Goal: Find specific page/section: Find specific page/section

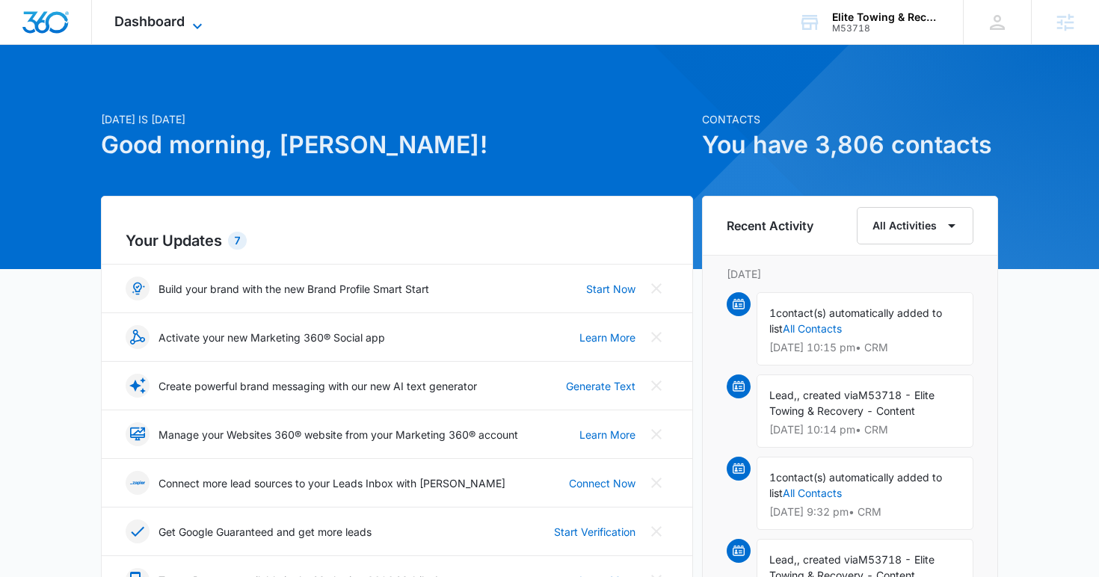
click at [191, 20] on icon at bounding box center [197, 26] width 18 height 18
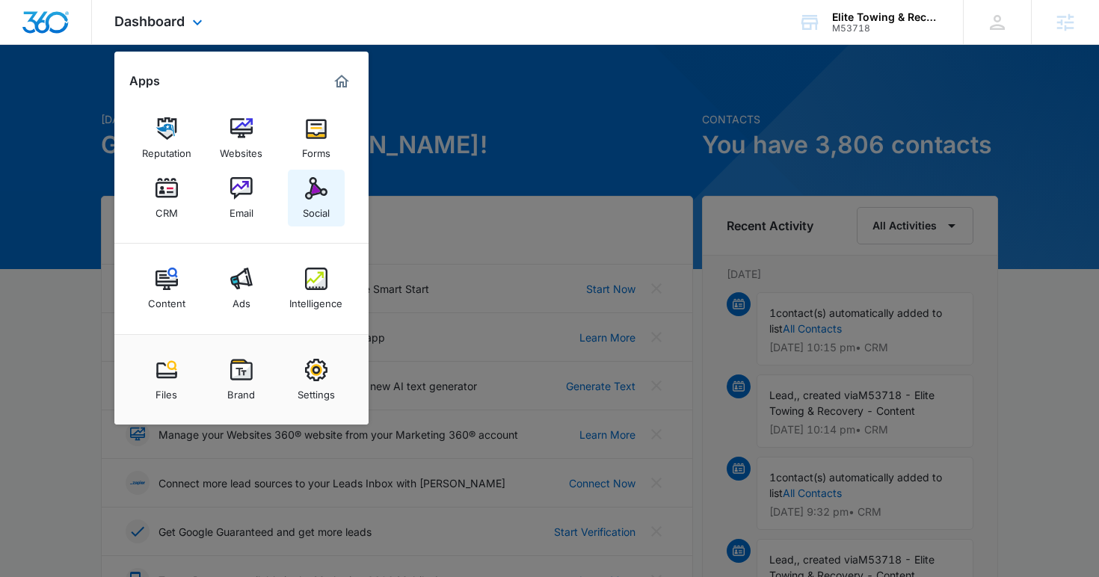
click at [324, 212] on div "Social" at bounding box center [316, 209] width 27 height 19
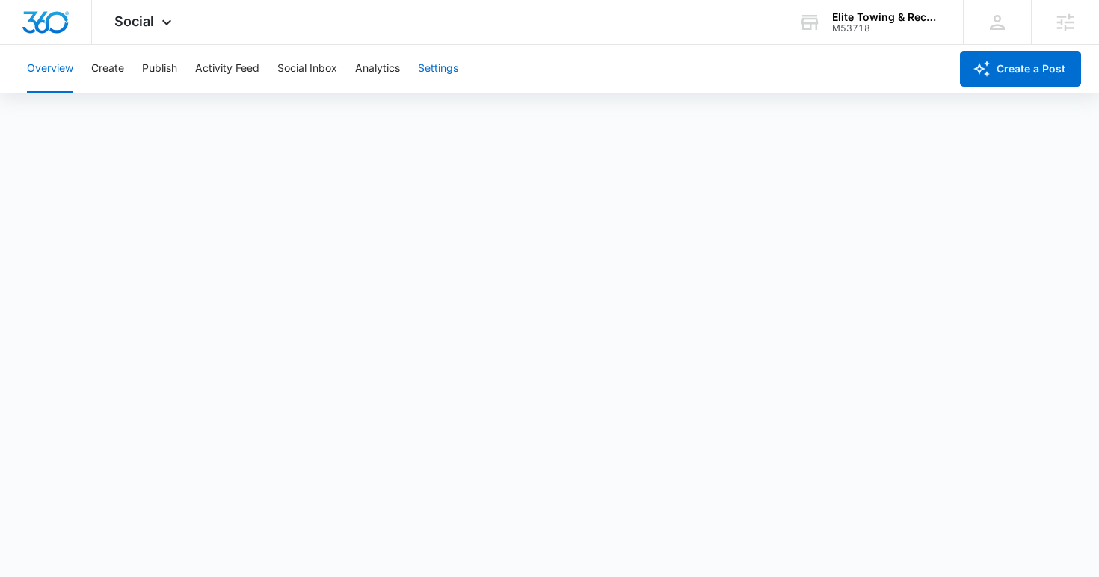
click at [439, 77] on button "Settings" at bounding box center [438, 69] width 40 height 48
click at [378, 77] on button "Analytics" at bounding box center [377, 69] width 45 height 48
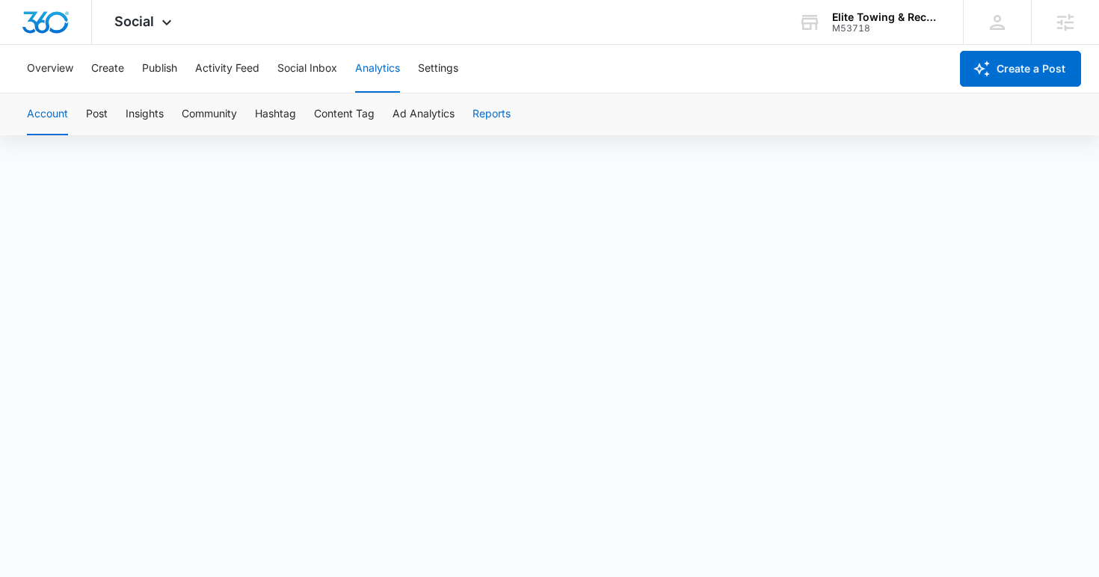
click at [485, 114] on button "Reports" at bounding box center [492, 114] width 38 height 42
